Goal: Navigation & Orientation: Find specific page/section

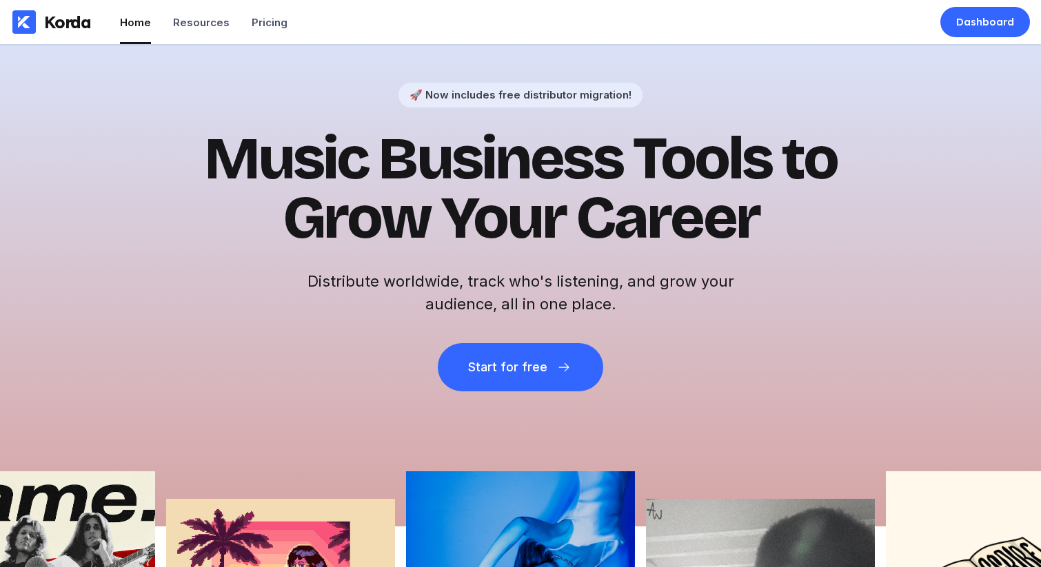
click at [802, 159] on h1 "Music Business Tools to Grow Your Career" at bounding box center [520, 189] width 675 height 119
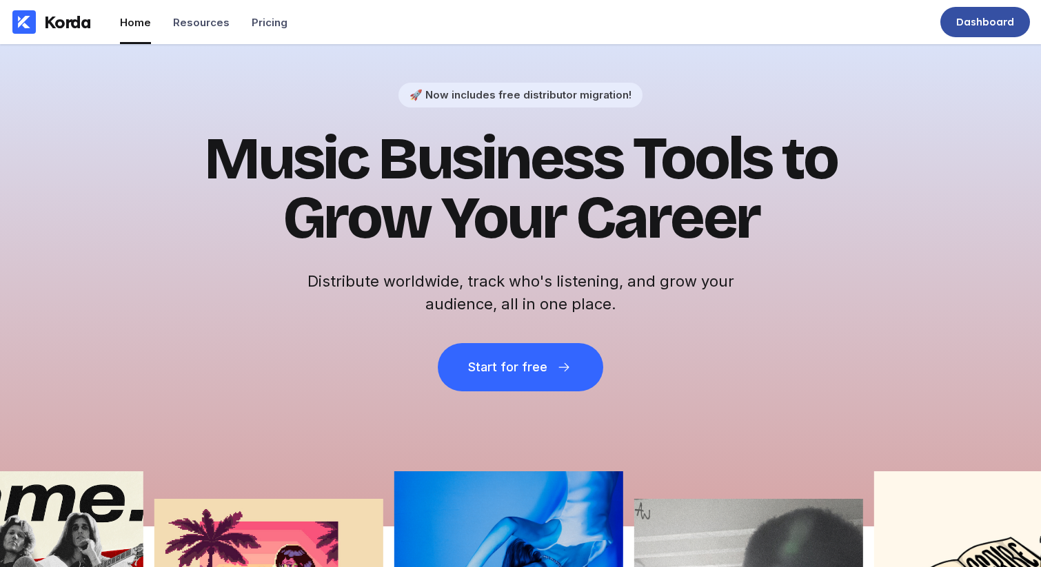
click at [980, 30] on div "Dashboard" at bounding box center [985, 22] width 90 height 30
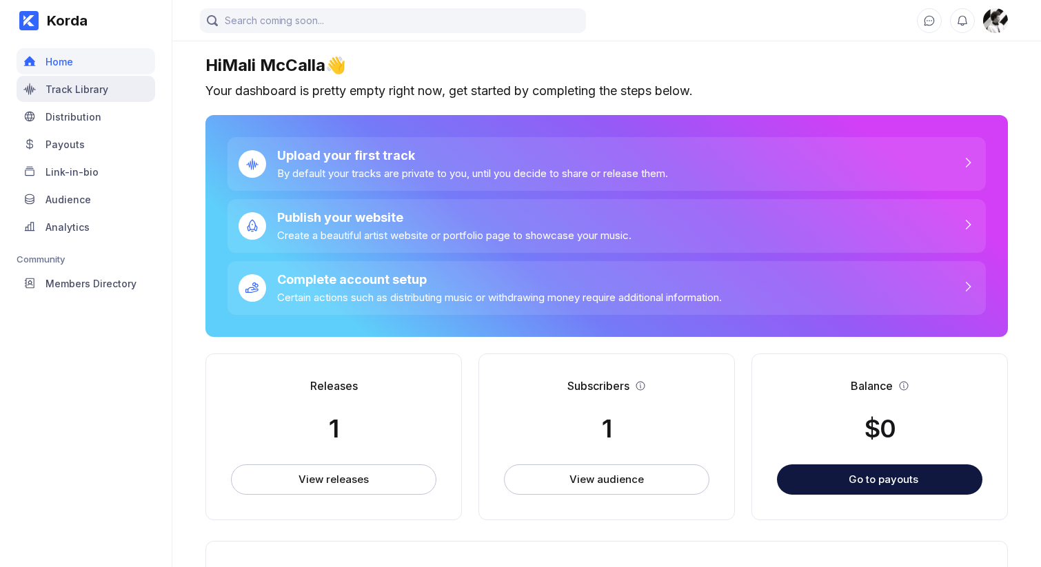
click at [105, 89] on div "Track Library" at bounding box center [76, 89] width 63 height 12
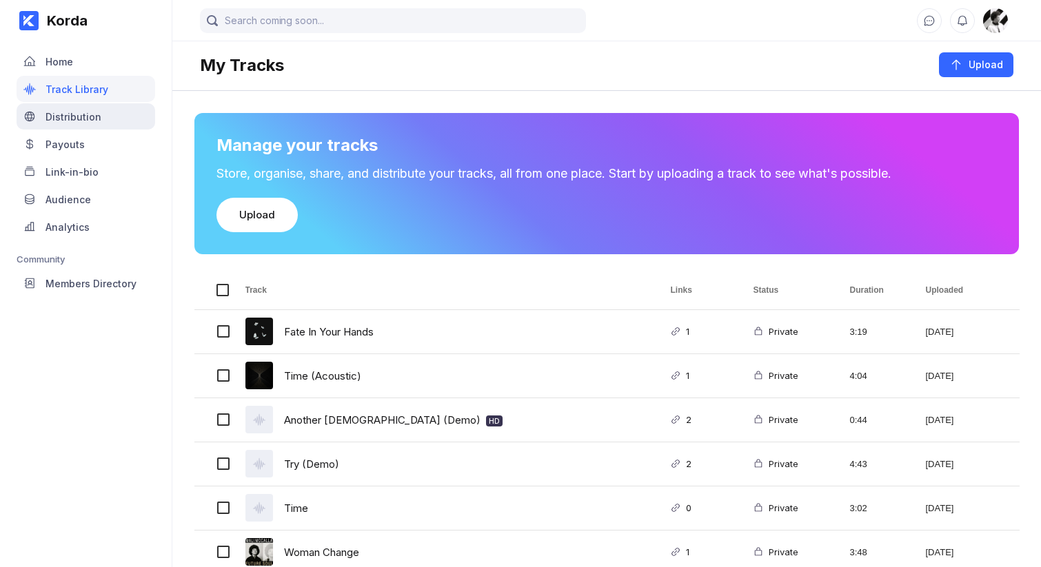
click at [97, 111] on div "Distribution" at bounding box center [73, 117] width 56 height 12
